Goal: Task Accomplishment & Management: Use online tool/utility

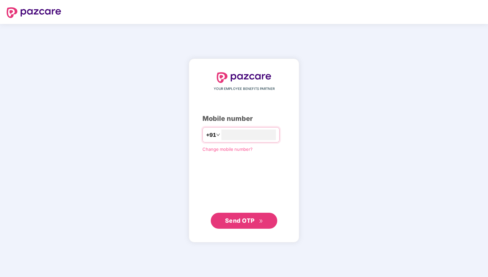
type input "**********"
click at [248, 215] on button "Send OTP" at bounding box center [244, 220] width 67 height 16
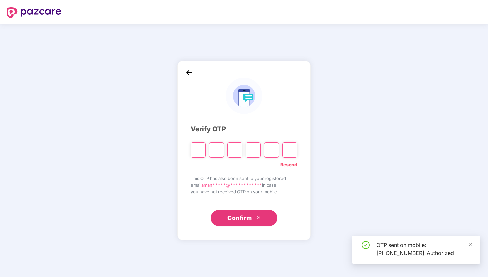
type input "*"
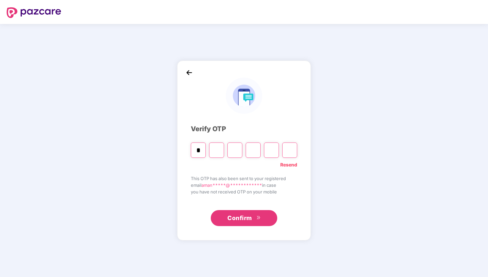
type input "*"
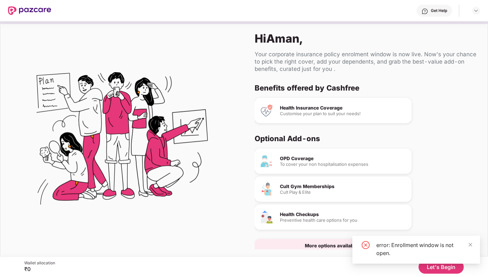
scroll to position [14, 0]
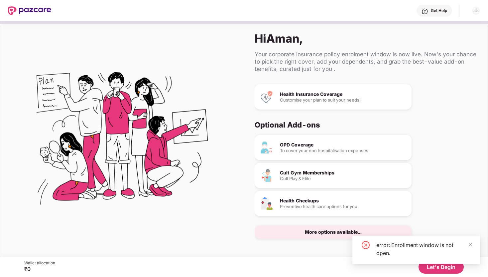
click at [468, 244] on div "error: Enrollment window is not open." at bounding box center [425, 249] width 96 height 16
click at [473, 244] on div "error: Enrollment window is not open." at bounding box center [417, 250] width 128 height 28
click at [470, 244] on icon "close" at bounding box center [471, 245] width 4 height 4
click at [438, 267] on button "Let's Begin" at bounding box center [441, 266] width 45 height 13
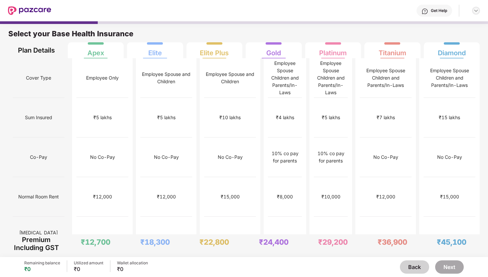
click at [473, 11] on div at bounding box center [476, 11] width 8 height 8
click at [363, 13] on div "Get Help" at bounding box center [265, 10] width 429 height 21
